Goal: Communication & Community: Share content

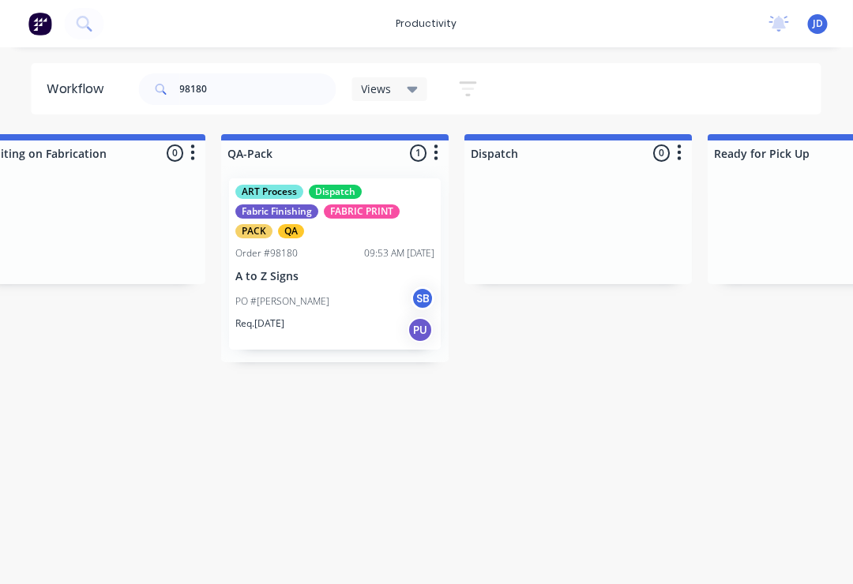
scroll to position [0, 3956]
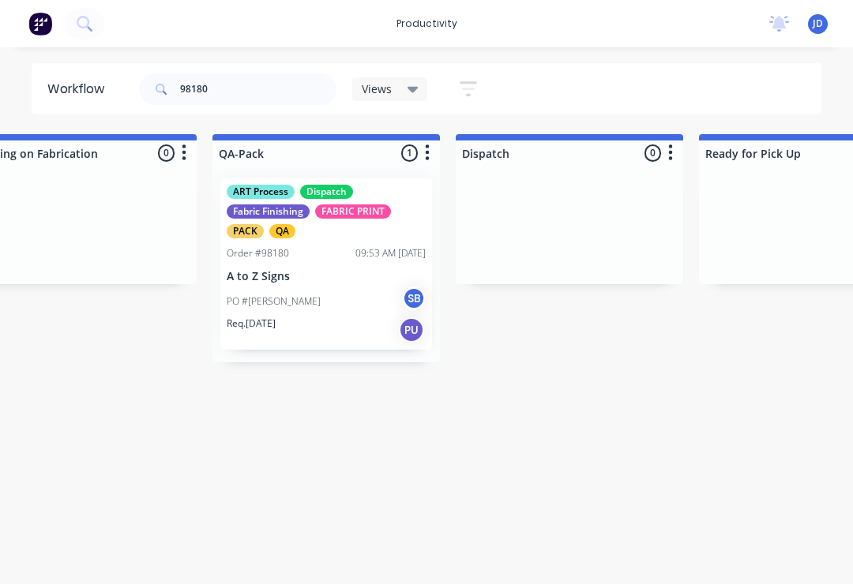
click at [322, 302] on div "PO #Kylie SB" at bounding box center [326, 302] width 199 height 30
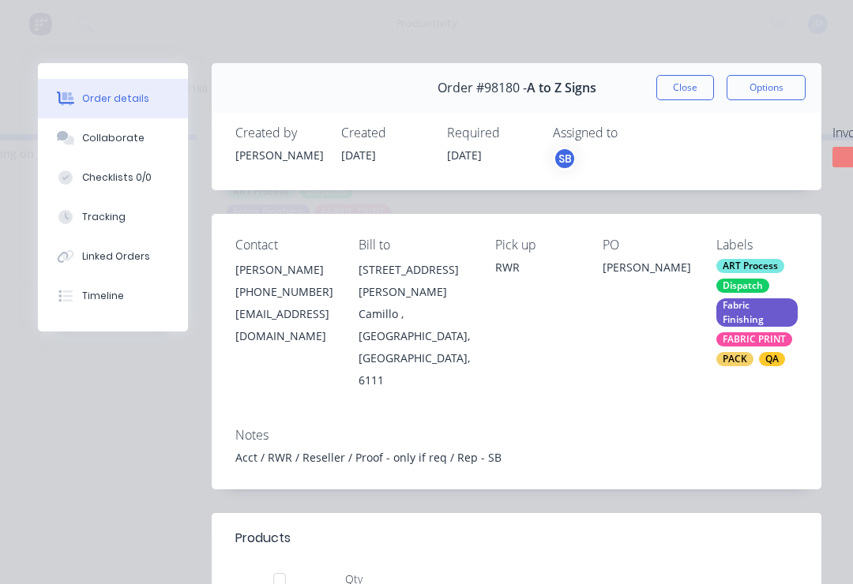
click at [126, 145] on button "Collaborate" at bounding box center [113, 137] width 150 height 39
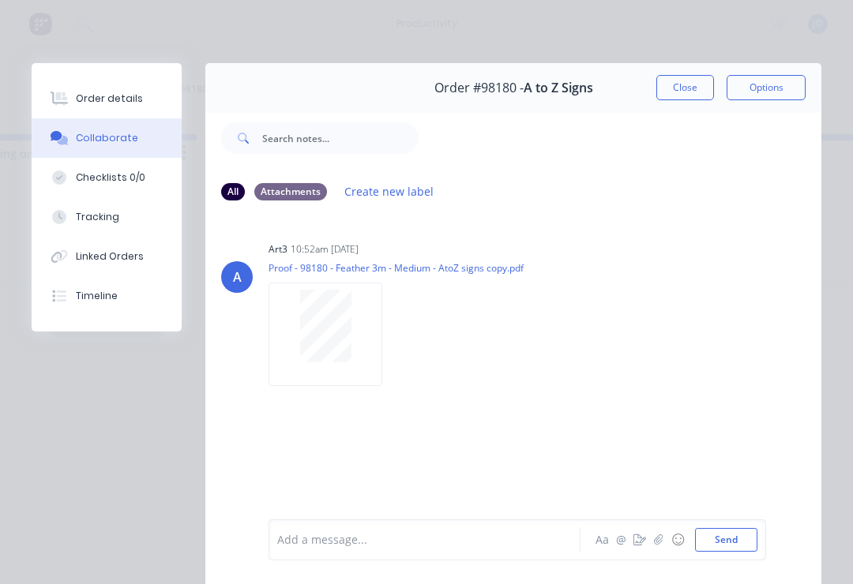
click at [656, 546] on button "button" at bounding box center [658, 540] width 19 height 19
click at [737, 542] on button "Send" at bounding box center [726, 540] width 62 height 24
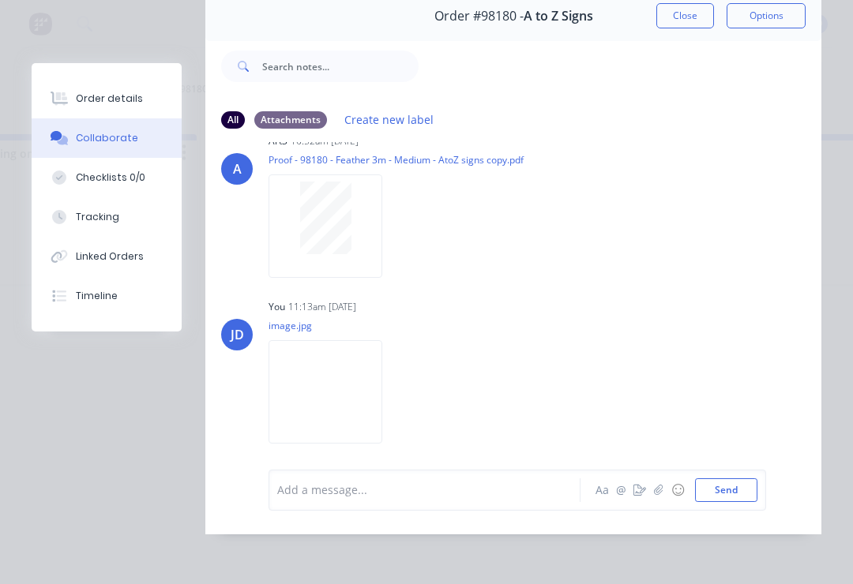
scroll to position [96, 0]
click at [655, 499] on button "button" at bounding box center [658, 490] width 19 height 19
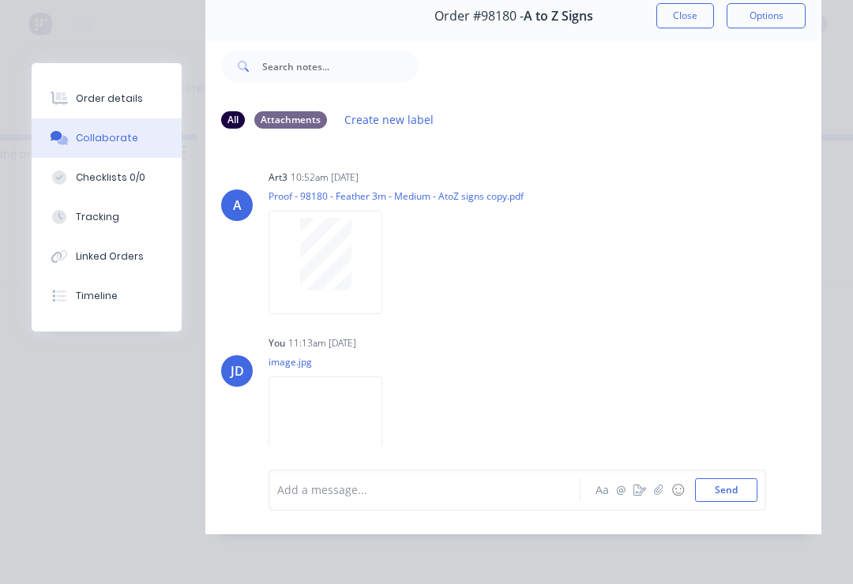
scroll to position [0, 0]
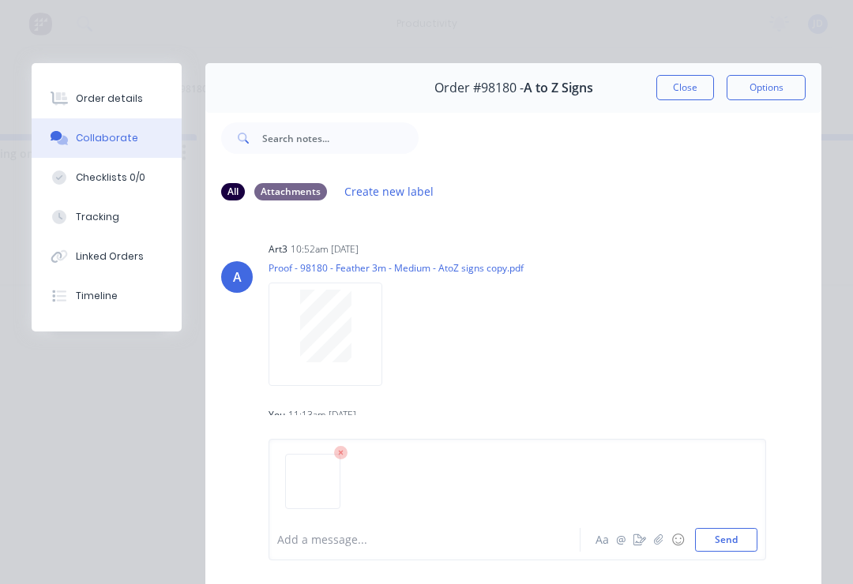
click at [732, 536] on button "Send" at bounding box center [726, 540] width 62 height 24
click at [684, 71] on div "Order #98180 - A to Z Signs Close Options" at bounding box center [513, 88] width 616 height 50
click at [694, 92] on button "Close" at bounding box center [685, 87] width 58 height 25
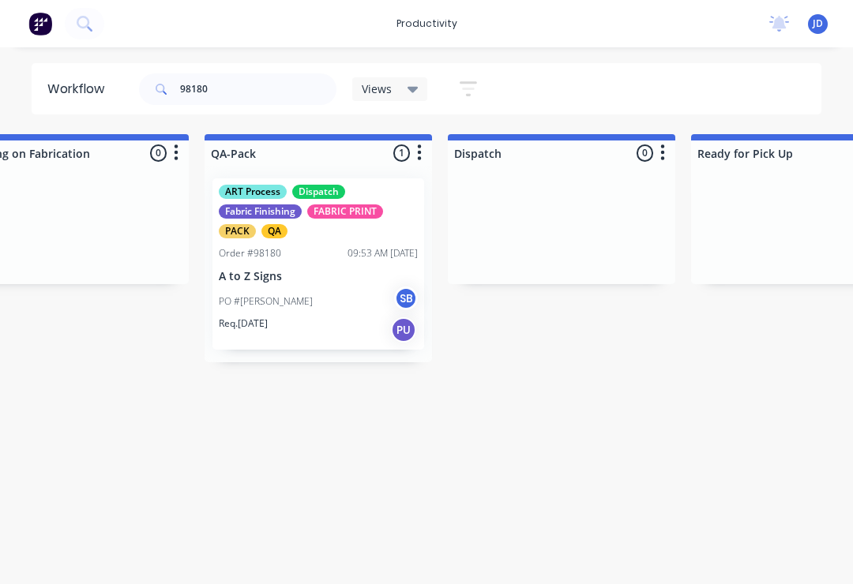
scroll to position [0, 3966]
click at [336, 270] on p "A to Z Signs" at bounding box center [315, 276] width 199 height 13
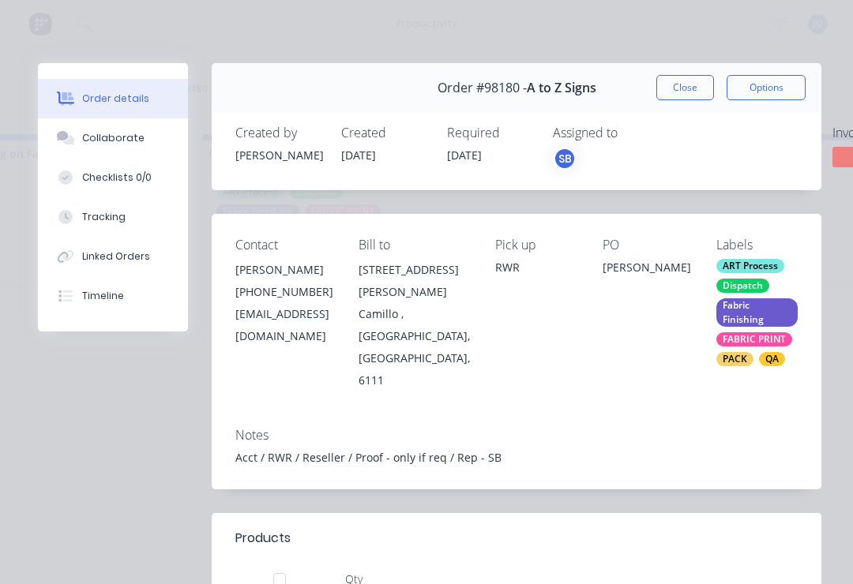
click at [129, 135] on div "Collaborate" at bounding box center [113, 138] width 62 height 14
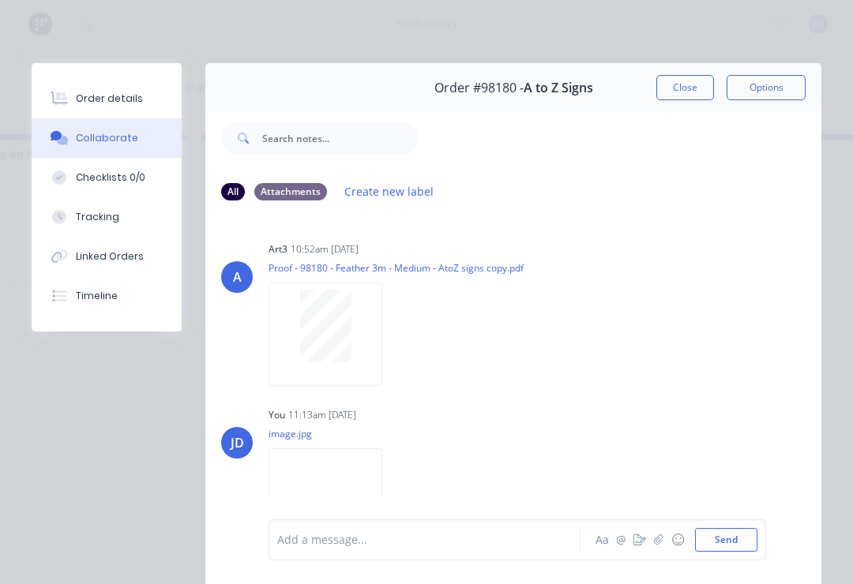
scroll to position [0, 0]
click at [685, 84] on button "Close" at bounding box center [685, 87] width 58 height 25
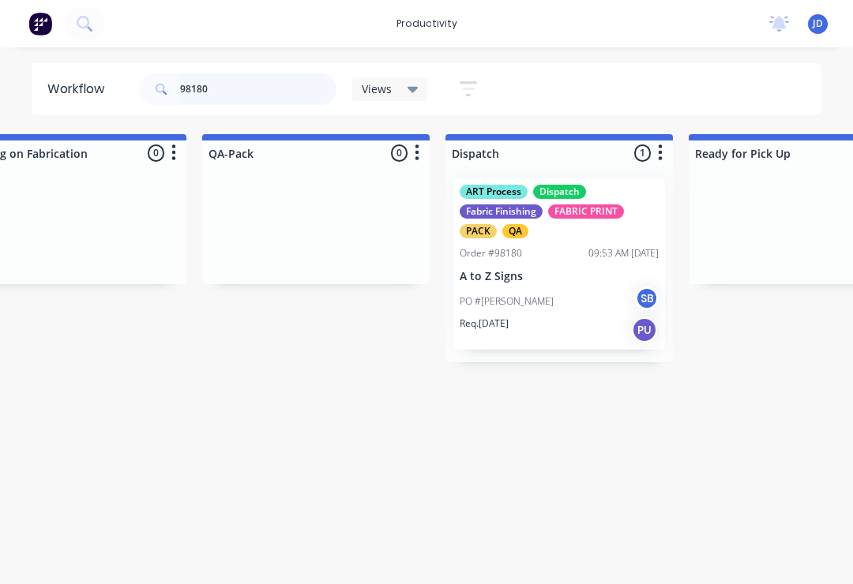
click at [231, 92] on input "98180" at bounding box center [258, 89] width 156 height 32
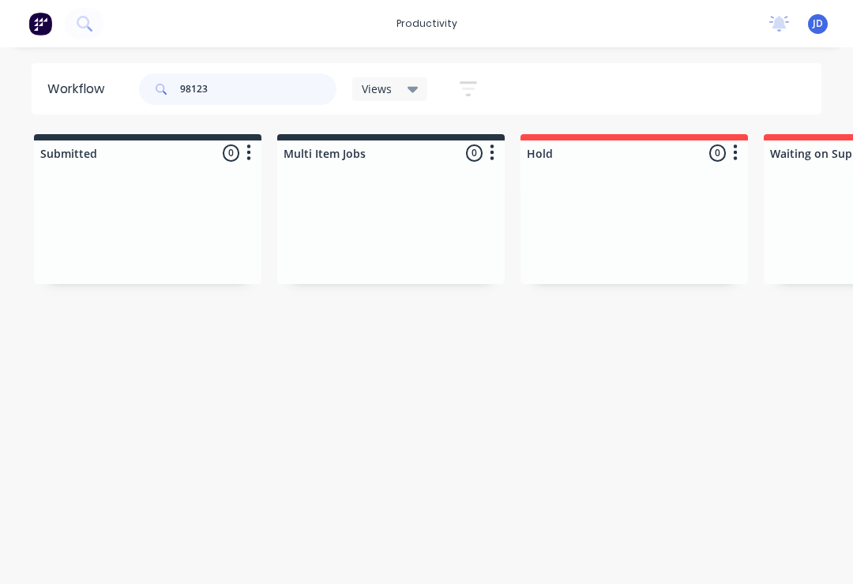
type input "98123"
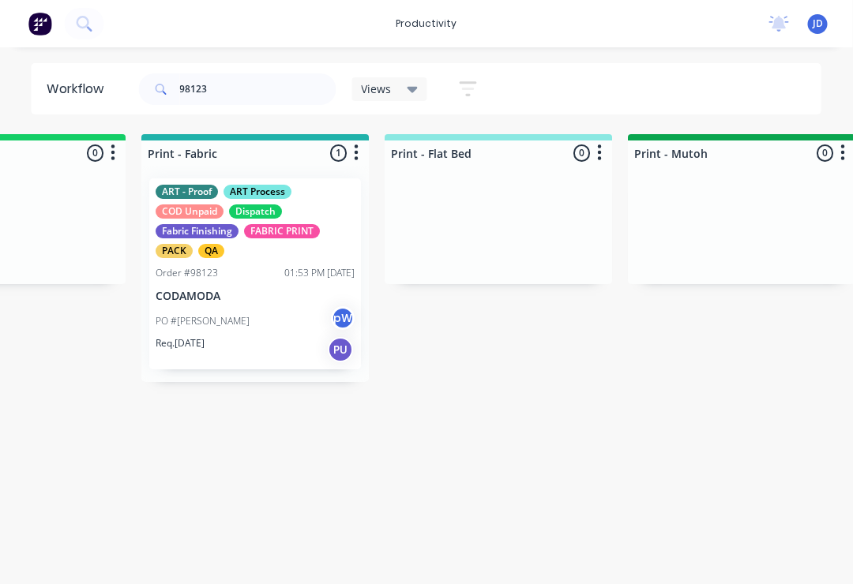
click at [267, 304] on div "ART - Proof ART Process COD Unpaid Dispatch Fabric Finishing FABRIC PRINT PACK …" at bounding box center [256, 273] width 212 height 191
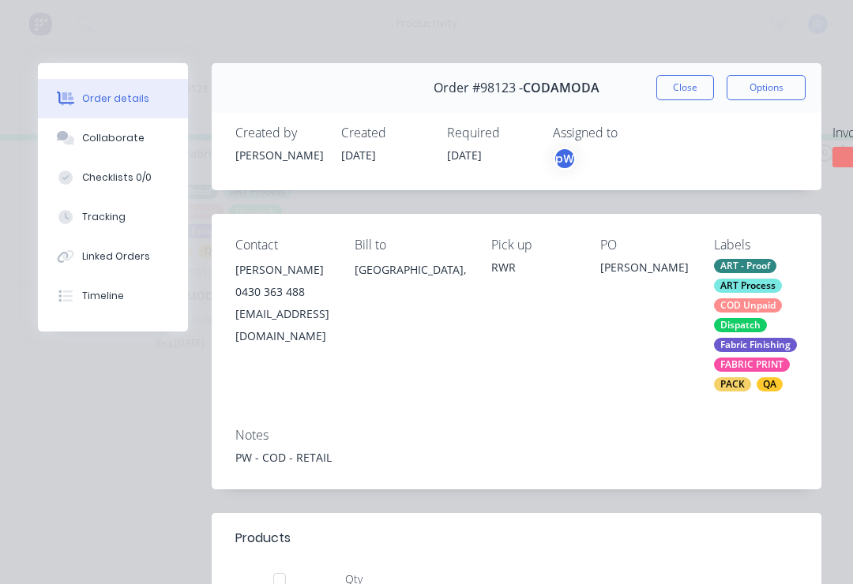
click at [114, 147] on button "Collaborate" at bounding box center [113, 137] width 150 height 39
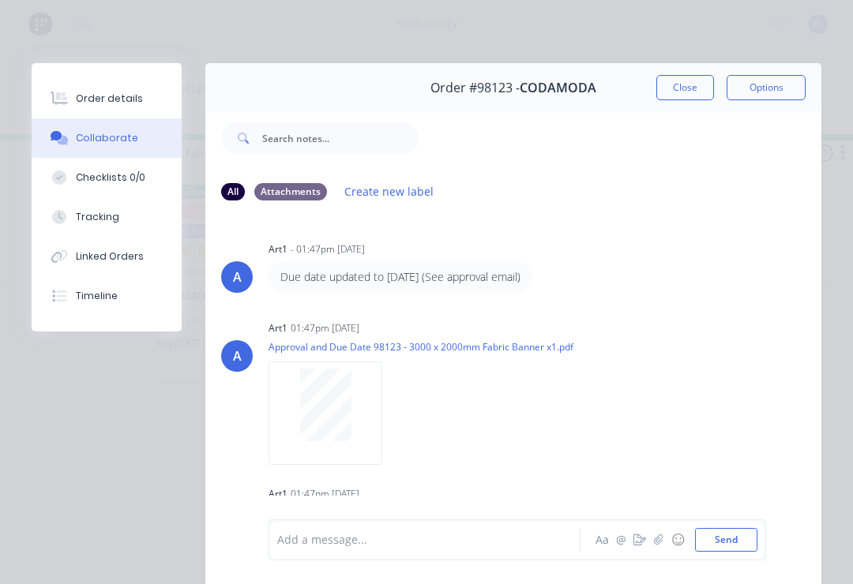
click at [686, 82] on button "Close" at bounding box center [685, 87] width 58 height 25
